Goal: Find specific page/section: Find specific page/section

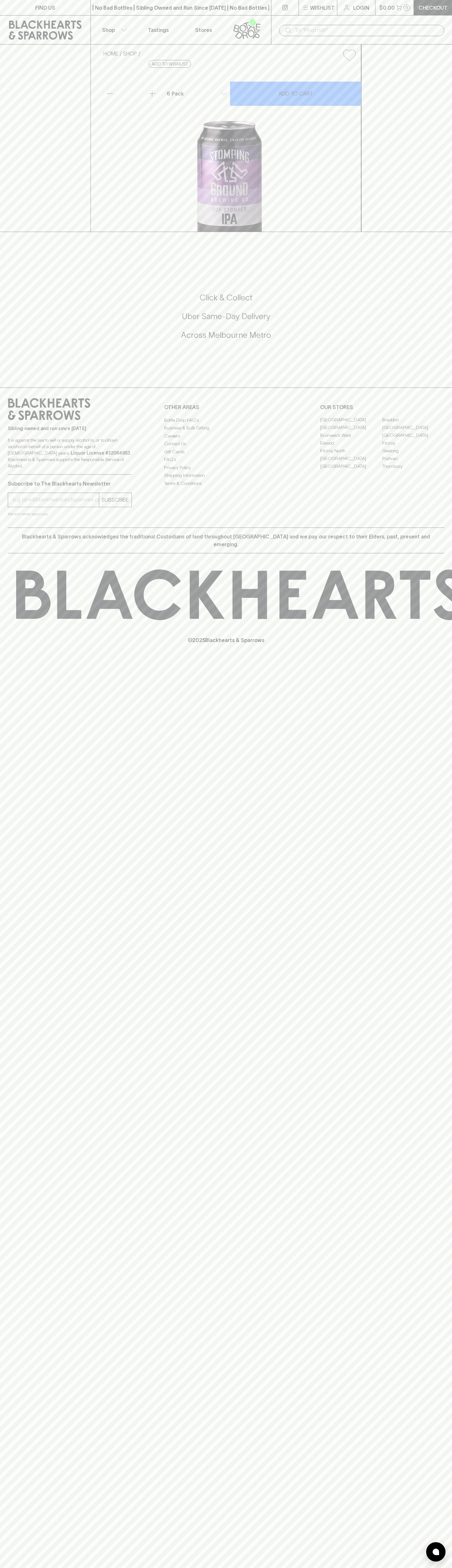
click at [431, 455] on link "Geelong" at bounding box center [413, 451] width 62 height 8
click at [255, 1567] on html "FIND US | No Bad Bottles | Sibling Owned and Run Since [DATE] | No Bad Bottles …" at bounding box center [226, 784] width 452 height 1568
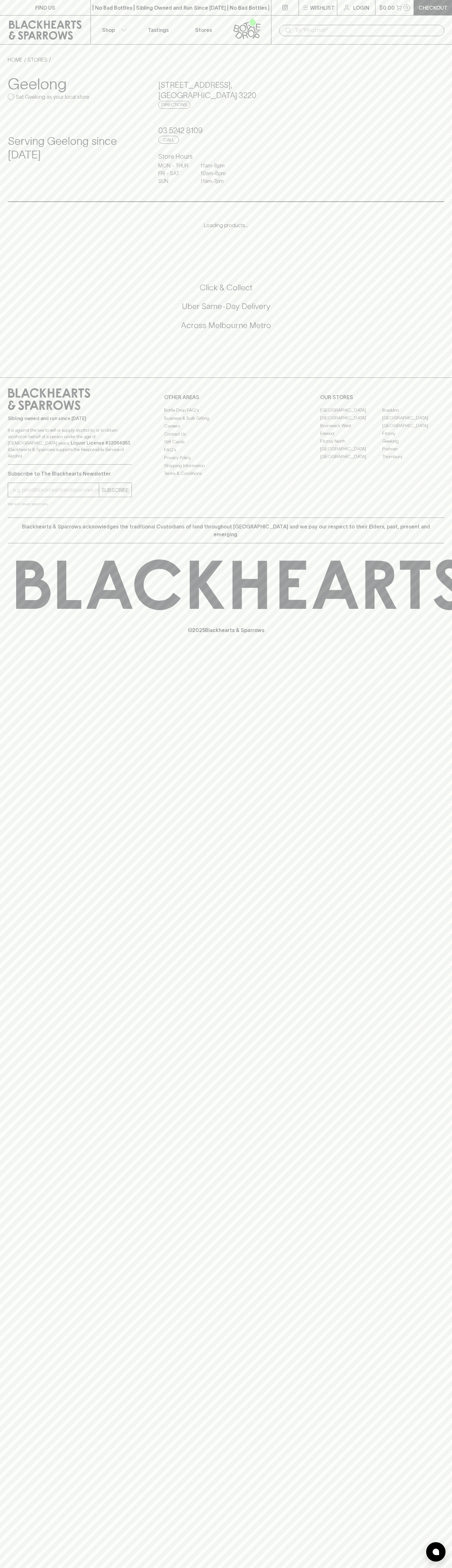
click at [5, 926] on div "FIND US | No Bad Bottles | Sibling Owned and Run Since [DATE] | No Bad Bottles …" at bounding box center [226, 784] width 452 height 1568
